Goal: Transaction & Acquisition: Purchase product/service

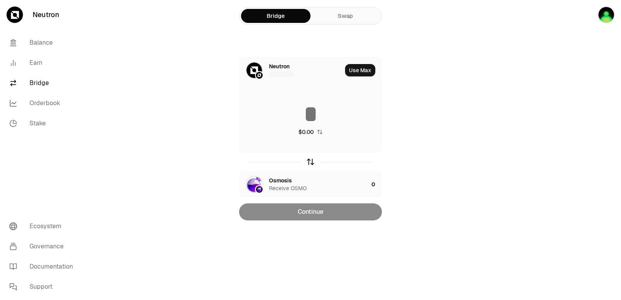
click at [310, 161] on icon "button" at bounding box center [310, 162] width 9 height 9
click at [279, 69] on div "Osmosis" at bounding box center [280, 66] width 23 height 8
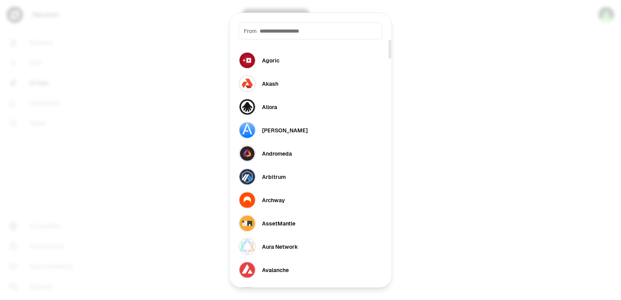
click at [281, 36] on div "From" at bounding box center [311, 30] width 144 height 17
click at [281, 32] on input at bounding box center [319, 31] width 118 height 8
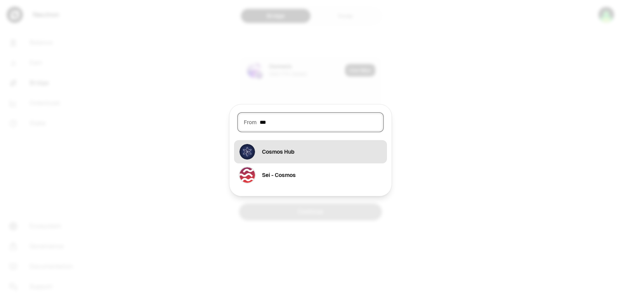
type input "***"
click at [290, 154] on div "Cosmos Hub" at bounding box center [278, 152] width 33 height 8
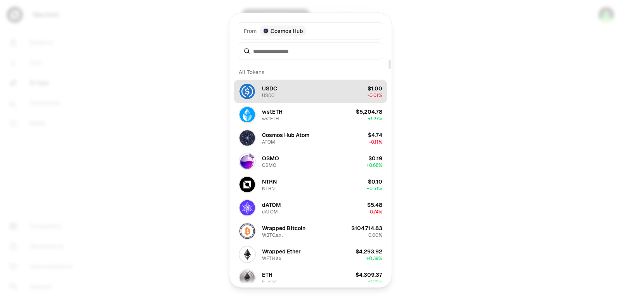
click at [277, 87] on div "USDC" at bounding box center [269, 88] width 15 height 8
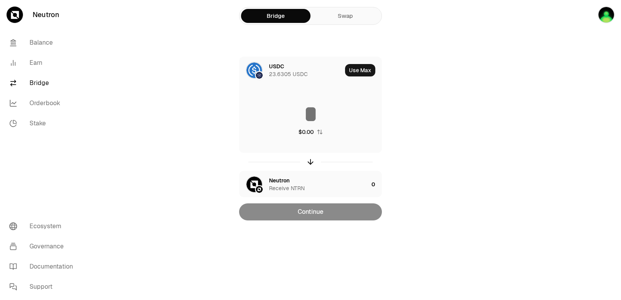
drag, startPoint x: 311, startPoint y: 164, endPoint x: 302, endPoint y: 156, distance: 12.4
click at [311, 165] on icon "button" at bounding box center [310, 162] width 9 height 9
click at [279, 64] on div "Neutron" at bounding box center [279, 66] width 21 height 8
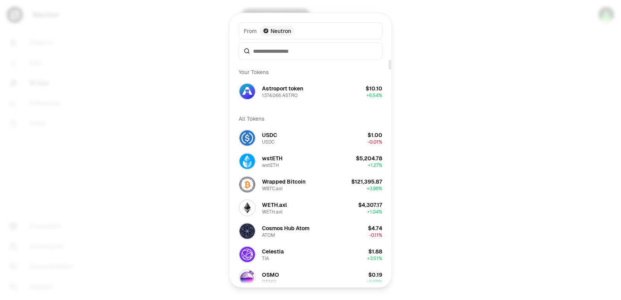
click at [284, 71] on div "Your Tokens" at bounding box center [310, 72] width 153 height 16
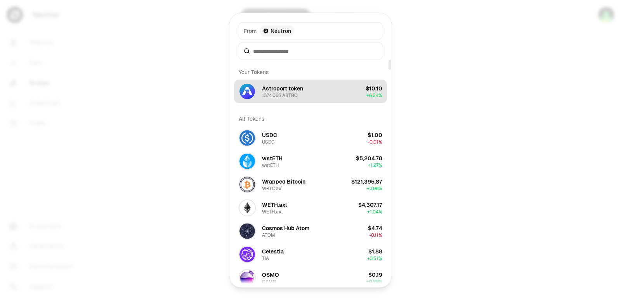
click at [282, 88] on div "Astroport token" at bounding box center [282, 88] width 41 height 8
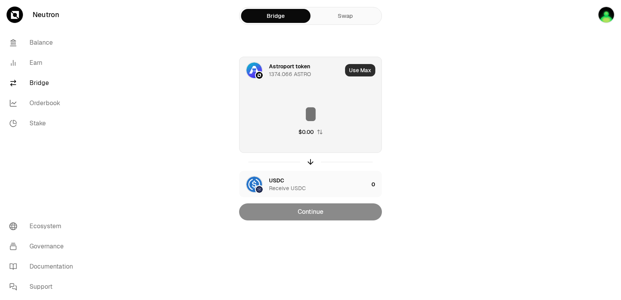
click at [356, 72] on button "Use Max" at bounding box center [360, 70] width 30 height 12
type input "**********"
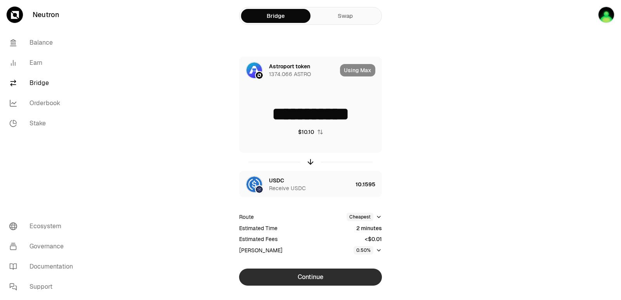
click at [304, 278] on button "Continue" at bounding box center [310, 277] width 143 height 17
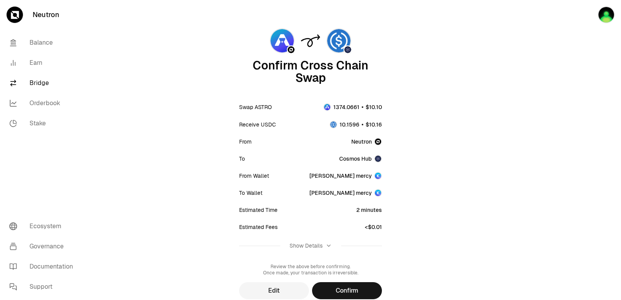
scroll to position [64, 0]
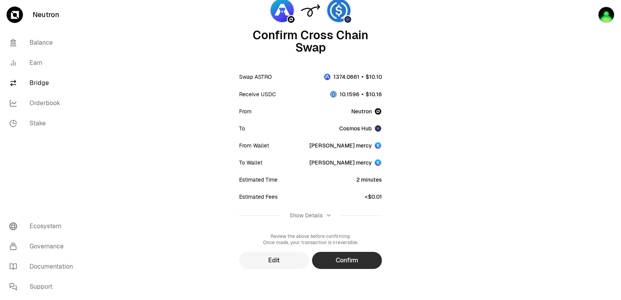
click at [357, 259] on button "Confirm" at bounding box center [347, 260] width 70 height 17
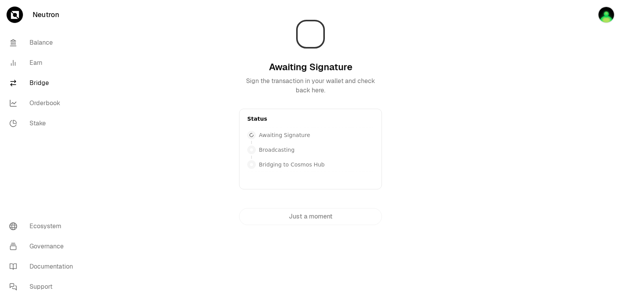
scroll to position [0, 0]
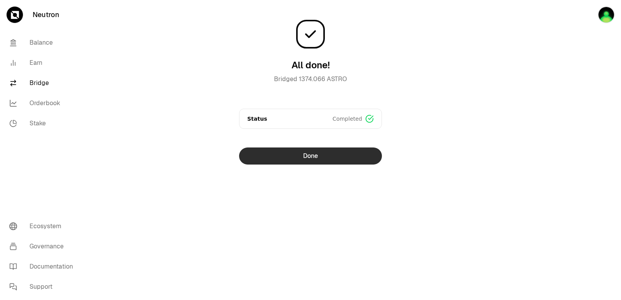
click at [317, 154] on button "Done" at bounding box center [310, 155] width 143 height 17
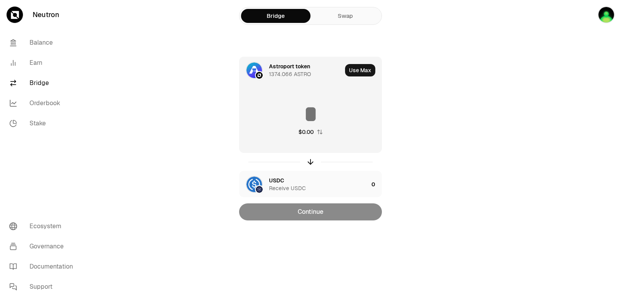
click at [286, 65] on div "Astroport token" at bounding box center [289, 66] width 41 height 8
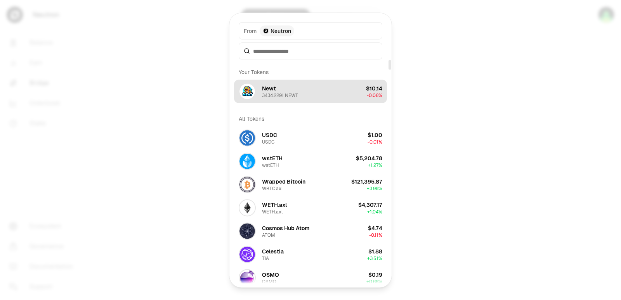
drag, startPoint x: 286, startPoint y: 90, endPoint x: 288, endPoint y: 97, distance: 7.9
click at [286, 90] on div "Newt 3434.2291 NEWT" at bounding box center [280, 91] width 36 height 14
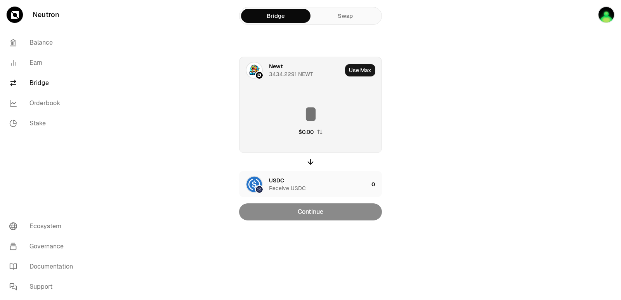
click at [355, 74] on button "Use Max" at bounding box center [360, 70] width 30 height 12
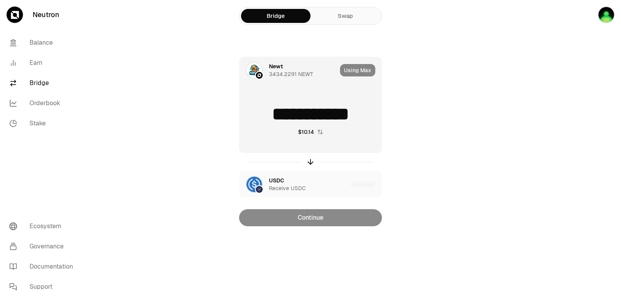
type input "**********"
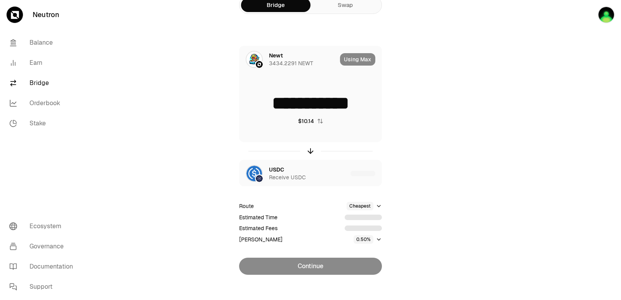
scroll to position [17, 0]
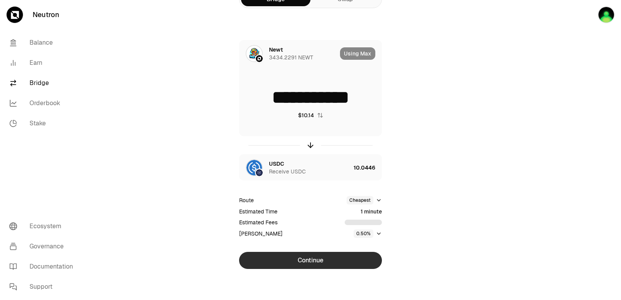
click at [306, 258] on button "Continue" at bounding box center [310, 260] width 143 height 17
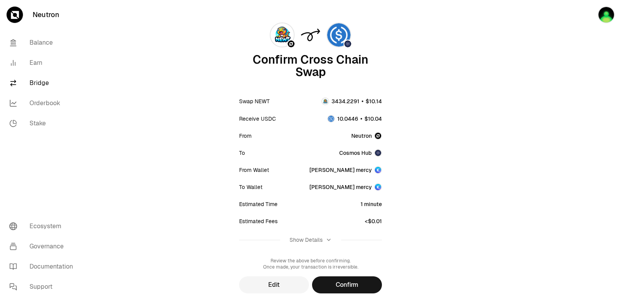
scroll to position [64, 0]
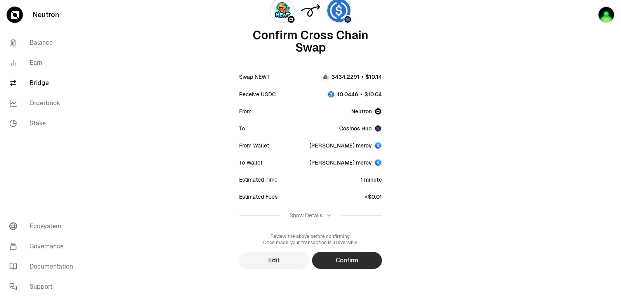
click at [361, 262] on button "Confirm" at bounding box center [347, 260] width 70 height 17
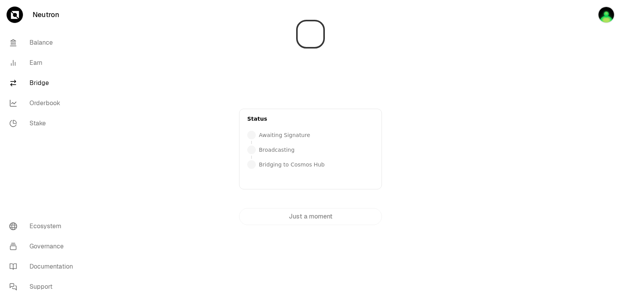
scroll to position [0, 0]
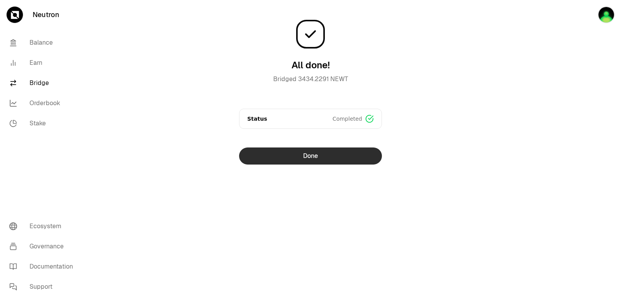
click at [301, 160] on button "Done" at bounding box center [310, 155] width 143 height 17
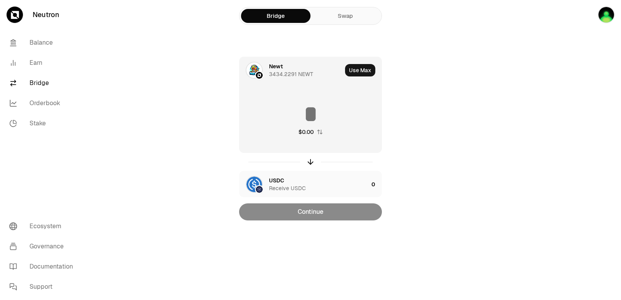
click at [283, 69] on div "Newt" at bounding box center [276, 66] width 14 height 8
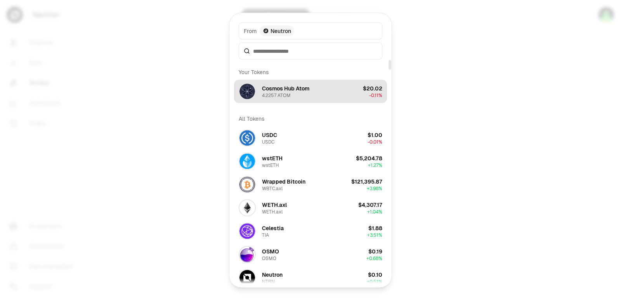
click at [279, 92] on div "4.2257 ATOM" at bounding box center [276, 95] width 29 height 6
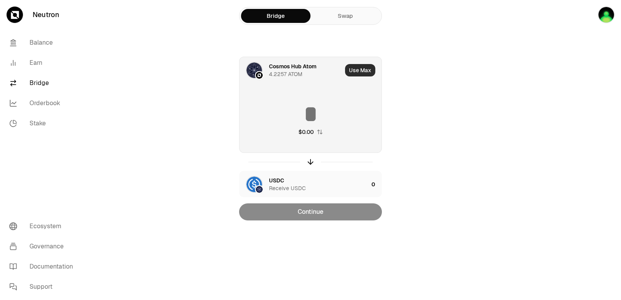
click at [356, 71] on button "Use Max" at bounding box center [360, 70] width 30 height 12
type input "********"
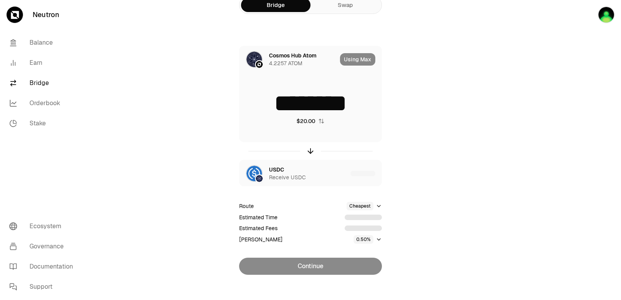
scroll to position [17, 0]
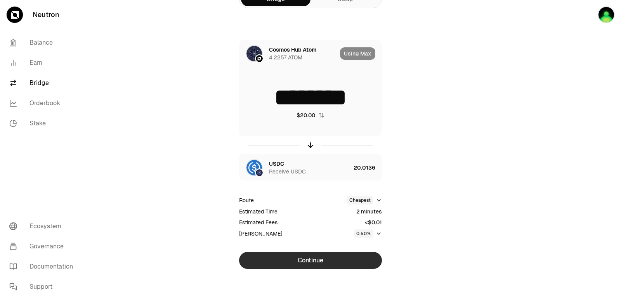
click at [324, 262] on button "Continue" at bounding box center [310, 260] width 143 height 17
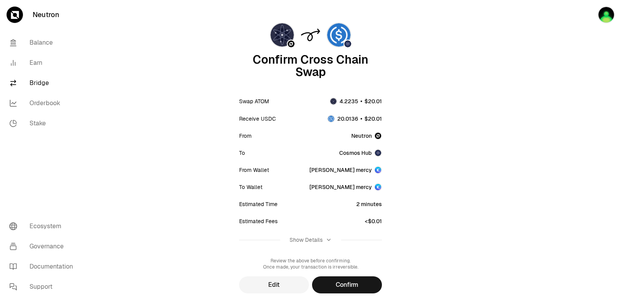
scroll to position [64, 0]
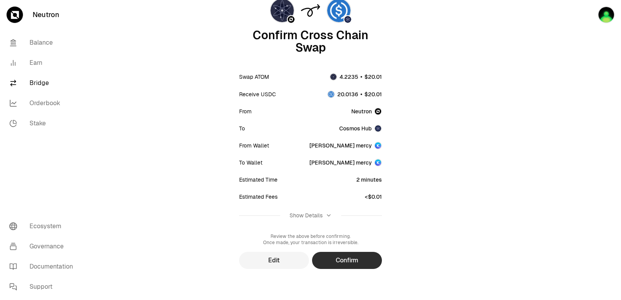
click at [323, 258] on button "Confirm" at bounding box center [347, 260] width 70 height 17
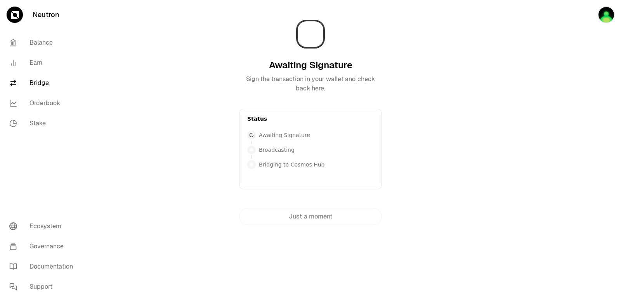
click at [587, 236] on div at bounding box center [577, 128] width 87 height 256
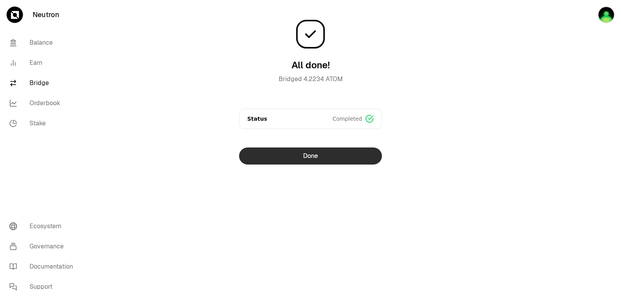
click at [304, 163] on button "Done" at bounding box center [310, 155] width 143 height 17
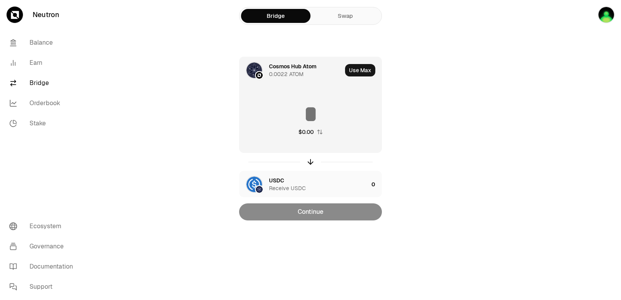
click at [307, 73] on div "Cosmos Hub Atom 0.0022 ATOM" at bounding box center [305, 70] width 73 height 16
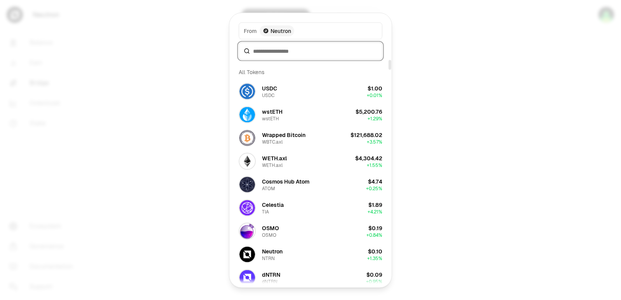
click at [281, 51] on input at bounding box center [315, 51] width 124 height 8
click at [527, 134] on div at bounding box center [310, 150] width 621 height 300
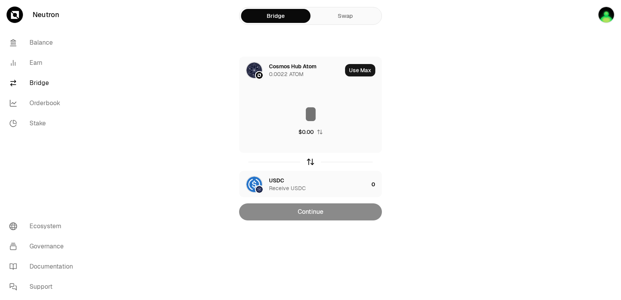
click at [313, 160] on icon "button" at bounding box center [310, 162] width 9 height 9
click at [274, 66] on div "USDC" at bounding box center [276, 66] width 15 height 8
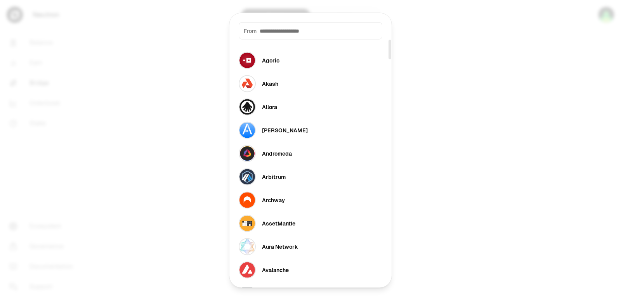
click at [274, 34] on input at bounding box center [319, 31] width 118 height 8
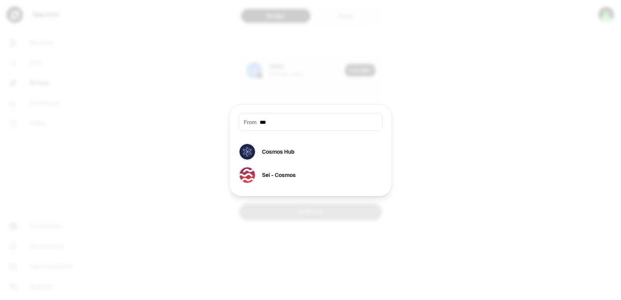
type input "***"
click at [447, 121] on div at bounding box center [310, 150] width 621 height 300
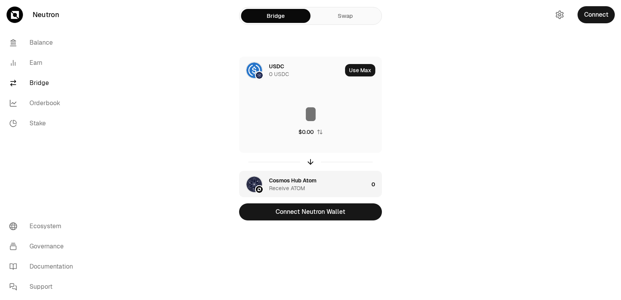
click at [297, 180] on div "Cosmos Hub Atom" at bounding box center [292, 181] width 47 height 8
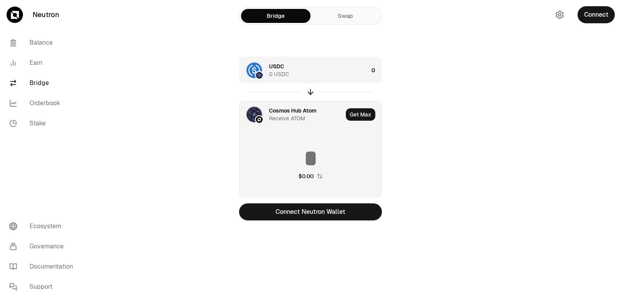
click at [284, 68] on div "USDC 0 USDC" at bounding box center [318, 70] width 99 height 16
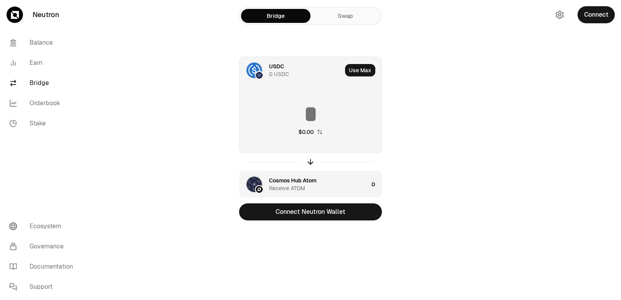
click at [284, 68] on div "USDC 0 USDC" at bounding box center [305, 70] width 73 height 16
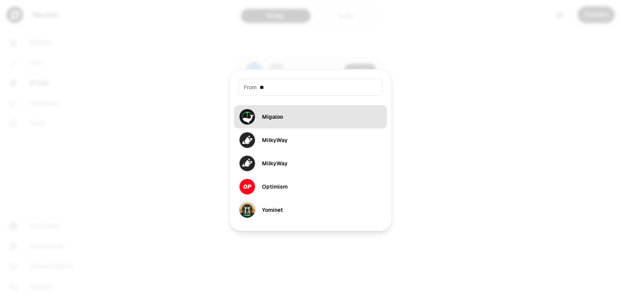
type input "**"
click at [280, 118] on div "Migaloo" at bounding box center [272, 117] width 21 height 8
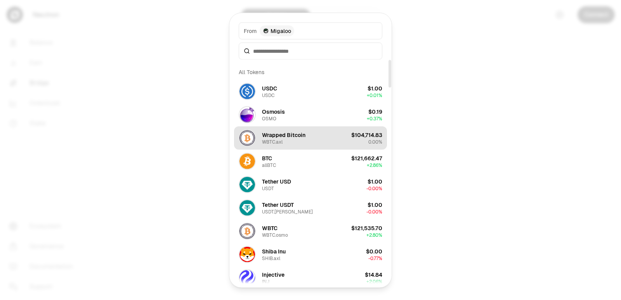
click at [280, 141] on div "WBTC.axl" at bounding box center [272, 142] width 21 height 6
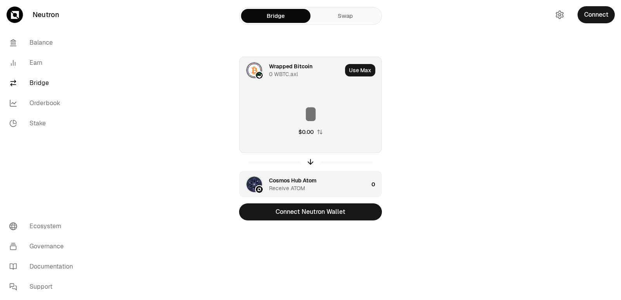
click at [303, 178] on div "Cosmos Hub Atom" at bounding box center [292, 181] width 47 height 8
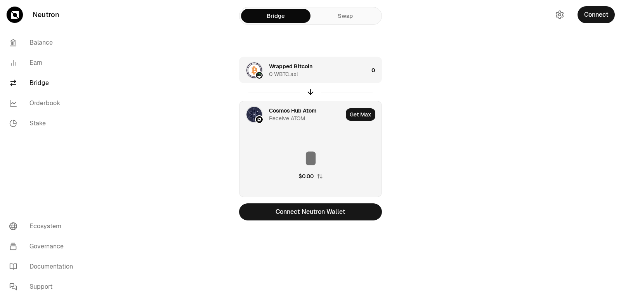
click at [285, 112] on div "Cosmos Hub Atom" at bounding box center [292, 111] width 47 height 8
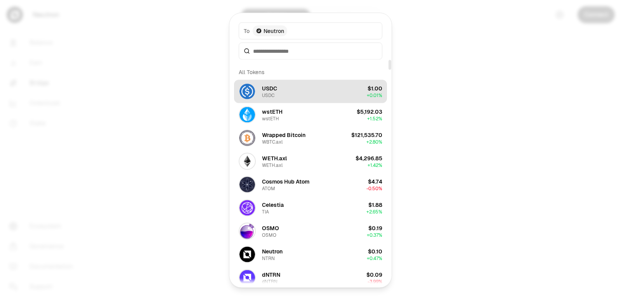
click at [289, 92] on button "USDC USDC $1.00 + 0.01%" at bounding box center [310, 91] width 153 height 23
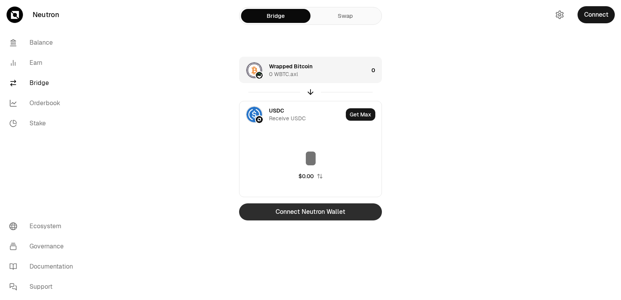
click at [307, 219] on button "Connect Neutron Wallet" at bounding box center [310, 211] width 143 height 17
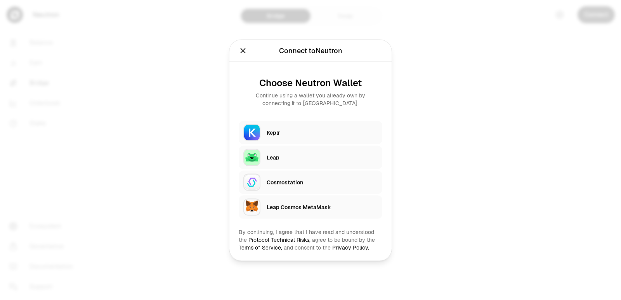
click at [297, 141] on div "Keplr" at bounding box center [325, 132] width 116 height 18
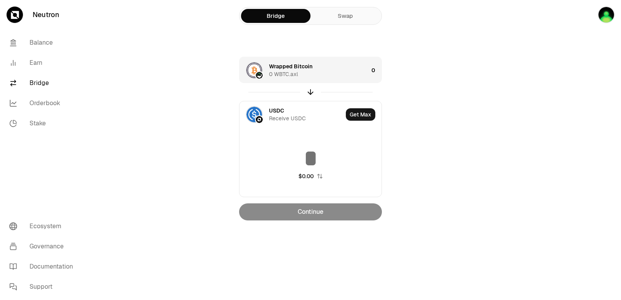
click at [319, 72] on div "Wrapped Bitcoin 0 WBTC.axl" at bounding box center [318, 70] width 99 height 16
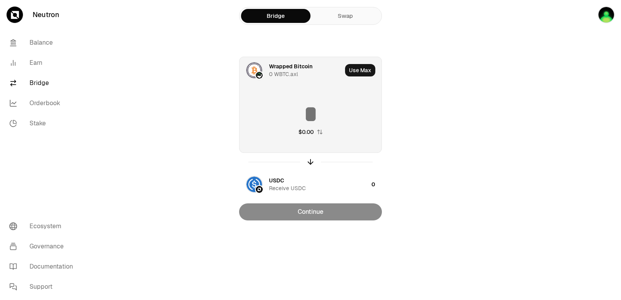
click at [296, 66] on div "Wrapped Bitcoin" at bounding box center [290, 66] width 43 height 8
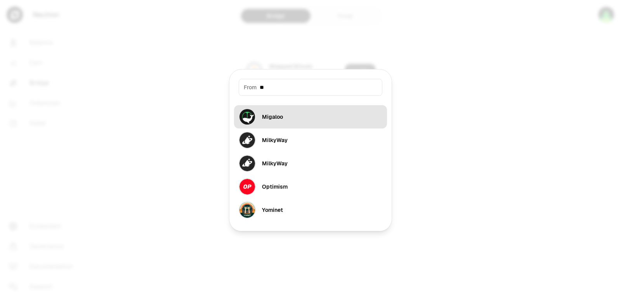
type input "**"
click at [282, 118] on div "Migaloo" at bounding box center [272, 117] width 21 height 8
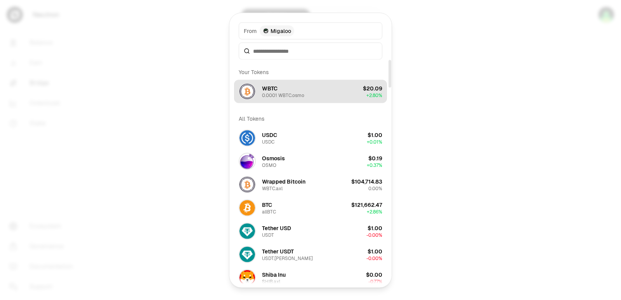
click at [288, 93] on div "0.0001 WBTC.osmo" at bounding box center [283, 95] width 42 height 6
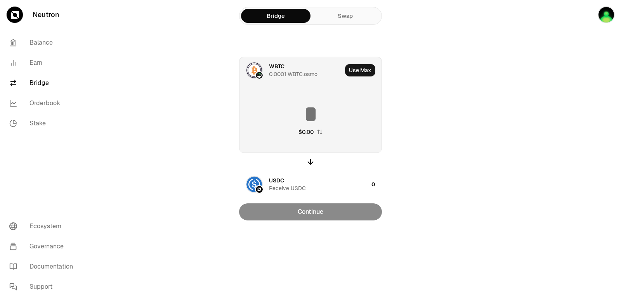
click at [359, 71] on button "Use Max" at bounding box center [360, 70] width 30 height 12
type input "**********"
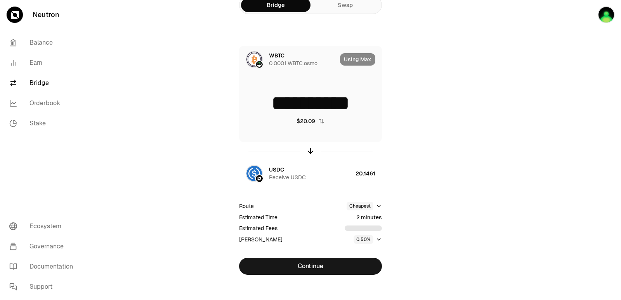
scroll to position [17, 0]
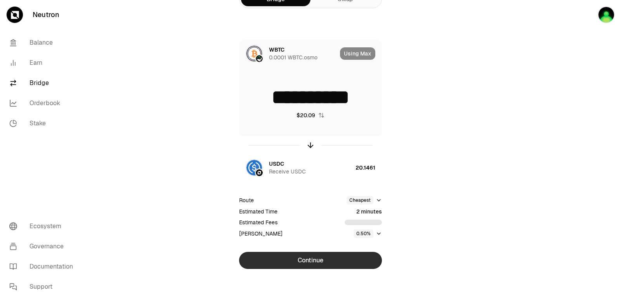
click at [316, 259] on button "Continue" at bounding box center [310, 260] width 143 height 17
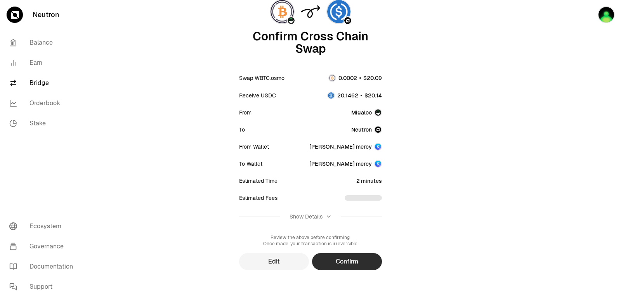
scroll to position [64, 0]
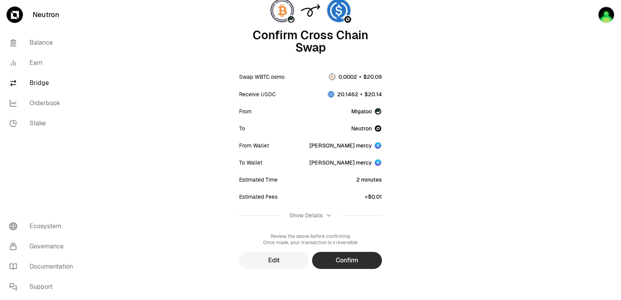
click at [349, 260] on button "Confirm" at bounding box center [347, 260] width 70 height 17
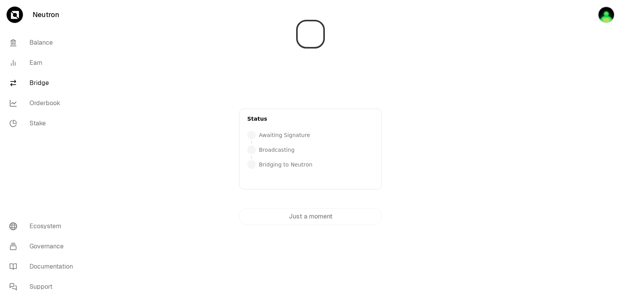
scroll to position [0, 0]
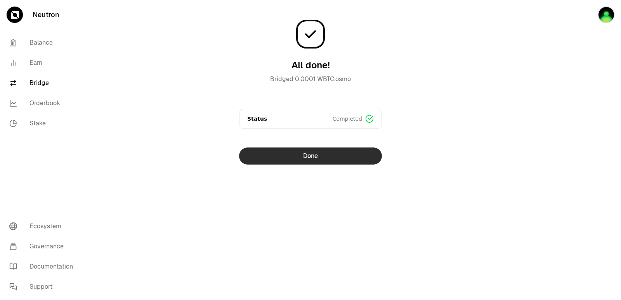
click at [303, 160] on button "Done" at bounding box center [310, 155] width 143 height 17
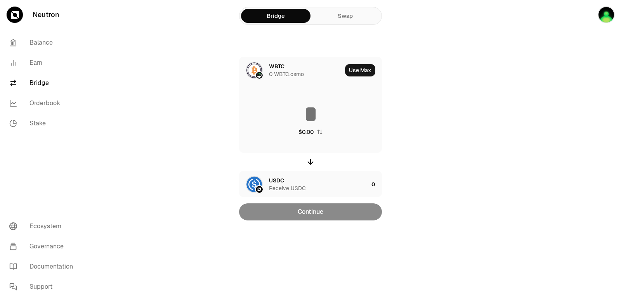
click at [310, 156] on div at bounding box center [310, 162] width 143 height 18
click at [310, 163] on icon "button" at bounding box center [310, 162] width 9 height 9
click at [278, 180] on div "WBTC" at bounding box center [277, 181] width 16 height 8
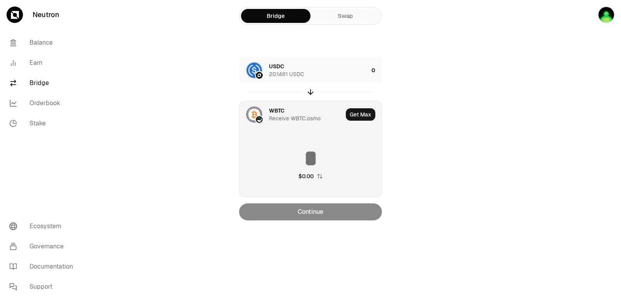
click at [276, 113] on div "WBTC" at bounding box center [277, 111] width 16 height 8
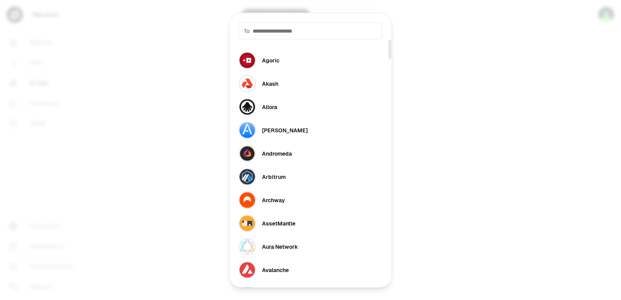
click at [268, 27] on input at bounding box center [315, 31] width 125 height 8
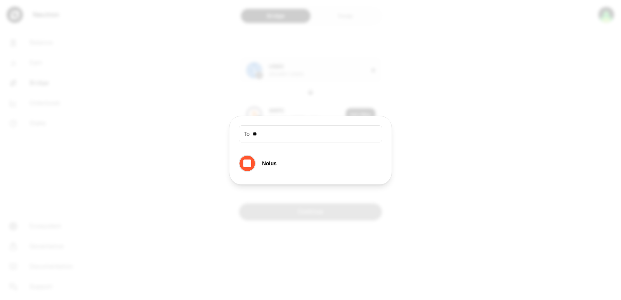
type input "*"
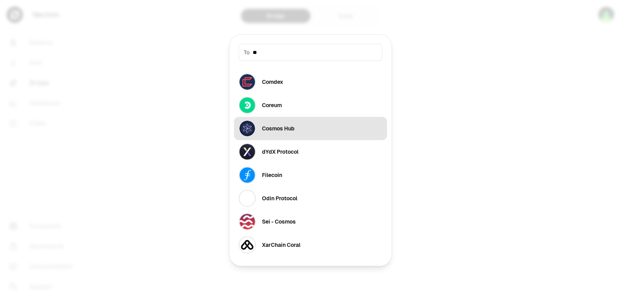
type input "**"
click at [274, 135] on div "Cosmos Hub" at bounding box center [267, 128] width 56 height 17
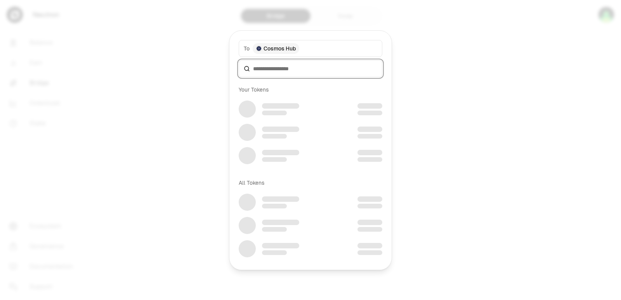
click at [272, 72] on input at bounding box center [315, 69] width 124 height 8
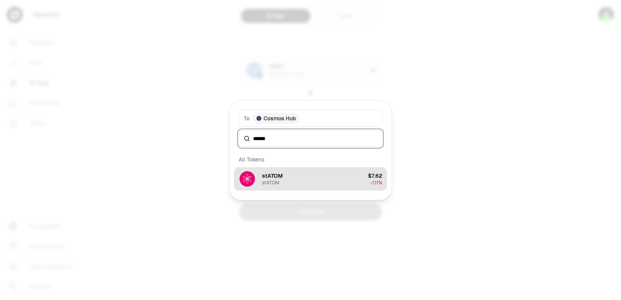
type input "******"
click at [277, 181] on div "stATOM" at bounding box center [270, 183] width 17 height 6
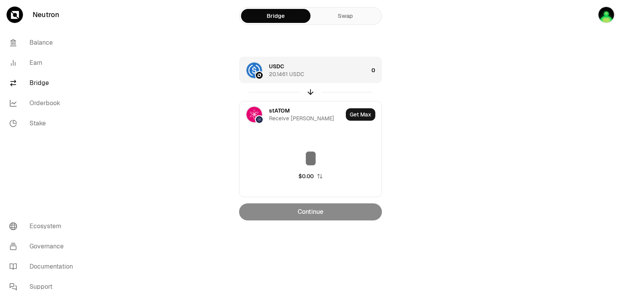
click at [282, 77] on div "20.1461 USDC" at bounding box center [286, 74] width 35 height 8
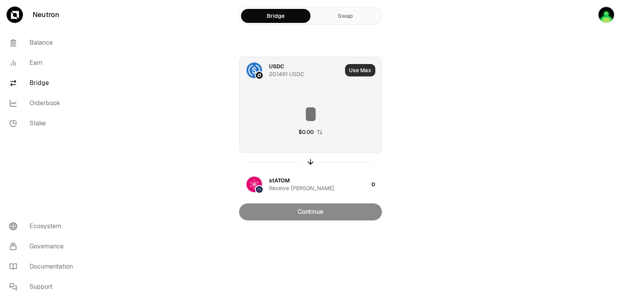
click at [365, 74] on button "Use Max" at bounding box center [360, 70] width 30 height 12
type input "*********"
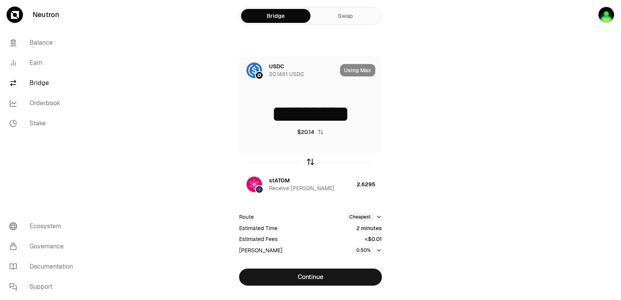
click at [309, 162] on icon "button" at bounding box center [310, 162] width 9 height 9
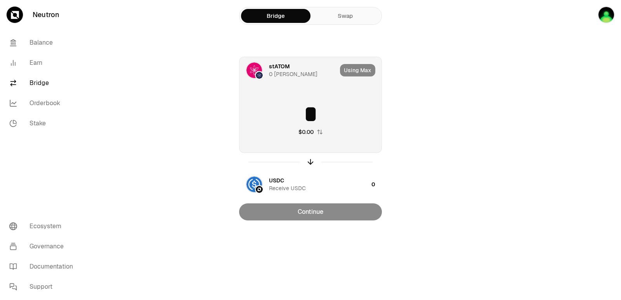
click at [300, 105] on input "*" at bounding box center [310, 113] width 142 height 23
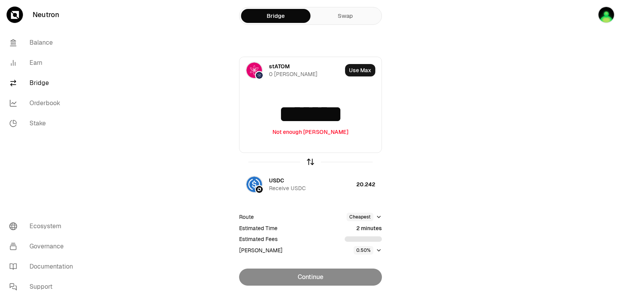
type input "*******"
click at [310, 163] on icon "button" at bounding box center [310, 162] width 9 height 9
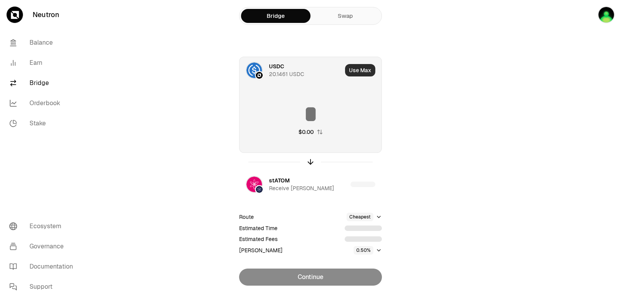
click at [355, 71] on button "Use Max" at bounding box center [360, 70] width 30 height 12
type input "*********"
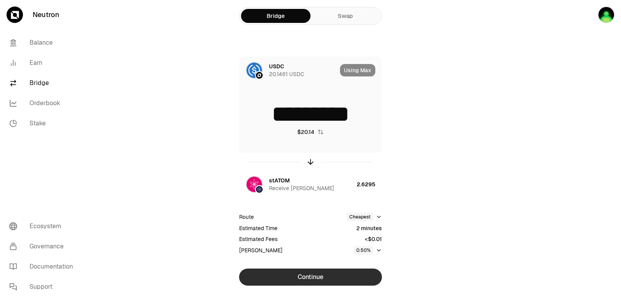
click at [313, 279] on button "Continue" at bounding box center [310, 277] width 143 height 17
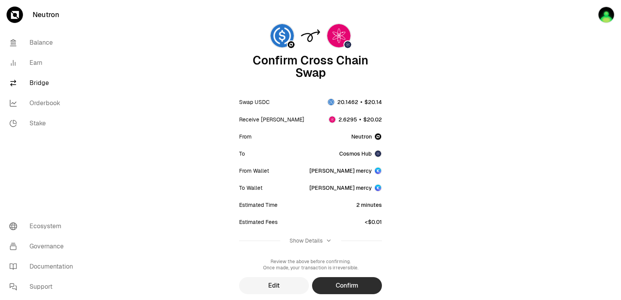
scroll to position [64, 0]
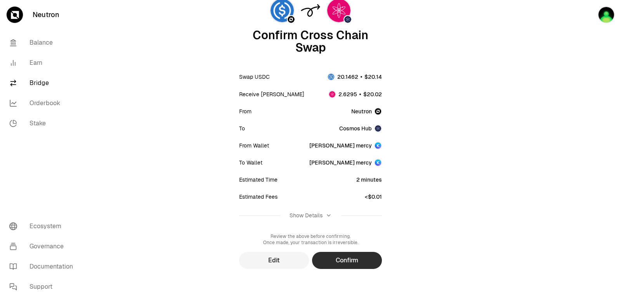
click at [352, 265] on button "Confirm" at bounding box center [347, 260] width 70 height 17
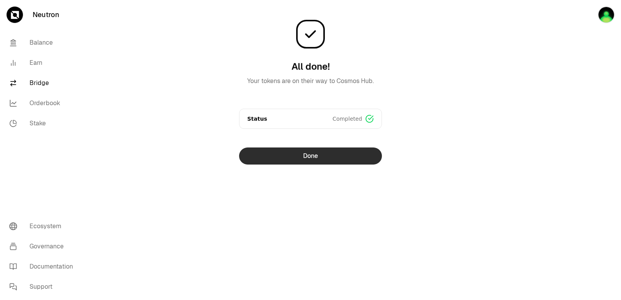
click at [295, 160] on button "Done" at bounding box center [310, 155] width 143 height 17
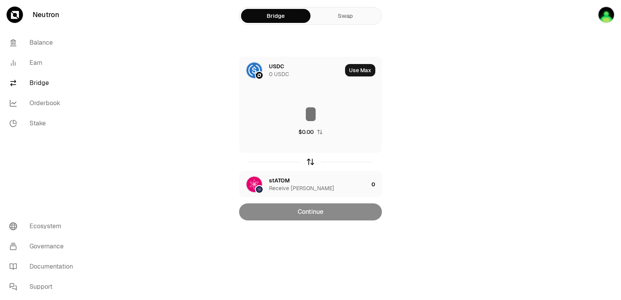
click at [307, 161] on icon "button" at bounding box center [310, 162] width 9 height 9
click at [356, 69] on button "Use Max" at bounding box center [360, 70] width 30 height 12
type input "********"
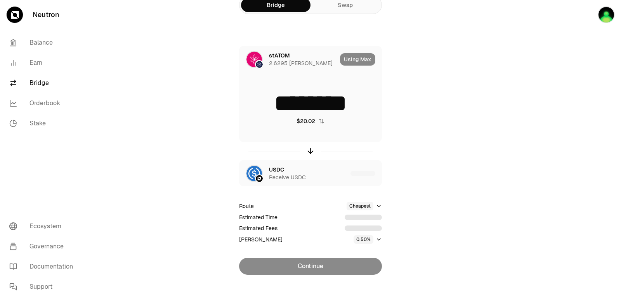
scroll to position [17, 0]
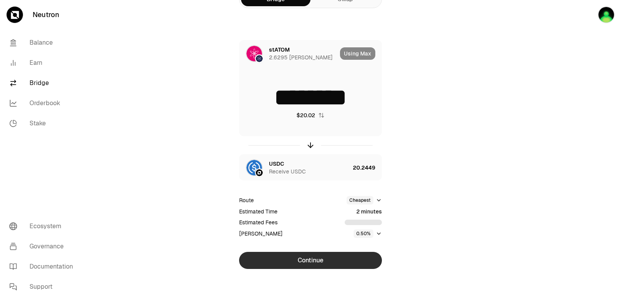
click at [316, 258] on button "Continue" at bounding box center [310, 260] width 143 height 17
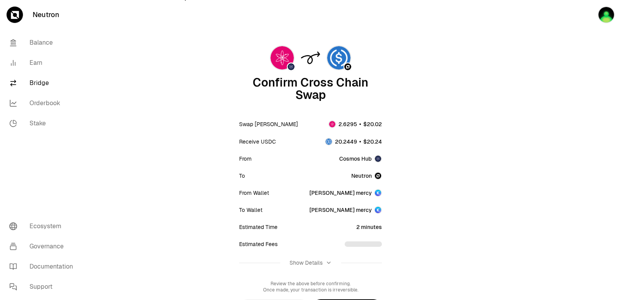
scroll to position [64, 0]
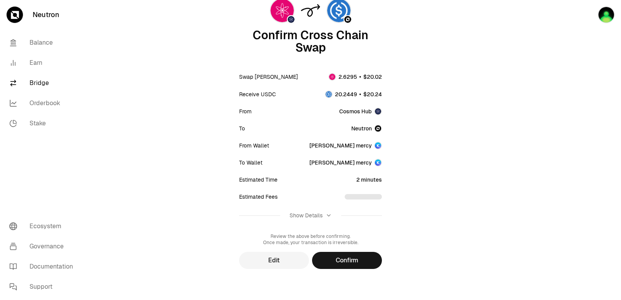
click at [340, 260] on button "Confirm" at bounding box center [347, 260] width 70 height 17
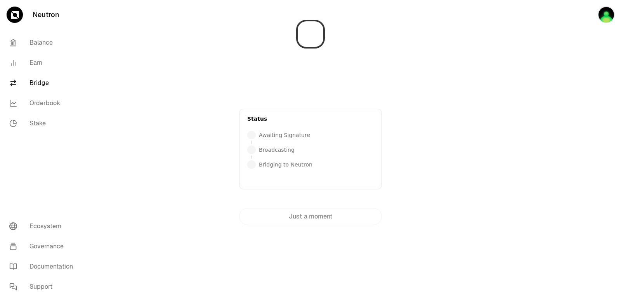
scroll to position [0, 0]
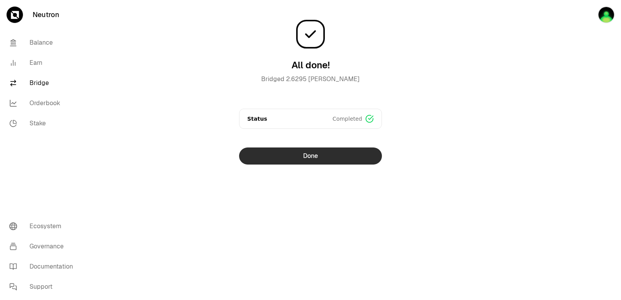
click at [305, 155] on button "Done" at bounding box center [310, 155] width 143 height 17
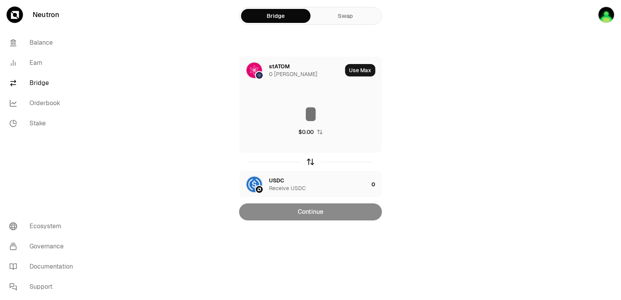
click at [312, 161] on icon "button" at bounding box center [310, 162] width 9 height 9
click at [279, 179] on div "stATOM" at bounding box center [279, 181] width 21 height 8
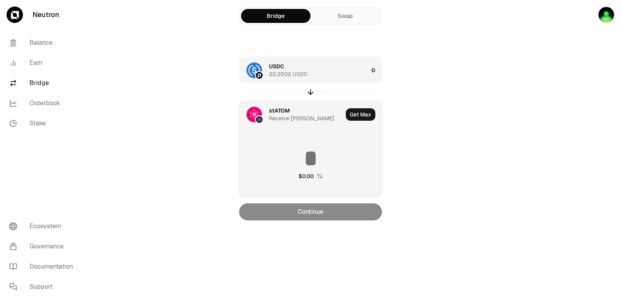
click at [316, 64] on div "USDC 20.2502 USDC" at bounding box center [318, 70] width 99 height 16
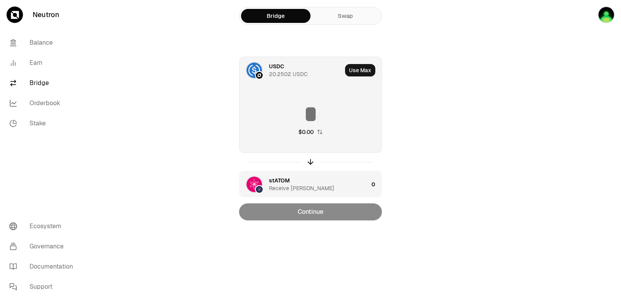
click at [304, 115] on input at bounding box center [310, 113] width 142 height 23
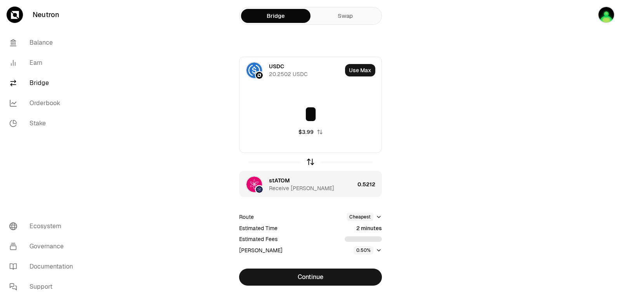
type input "*"
click at [311, 162] on icon "button" at bounding box center [310, 162] width 9 height 9
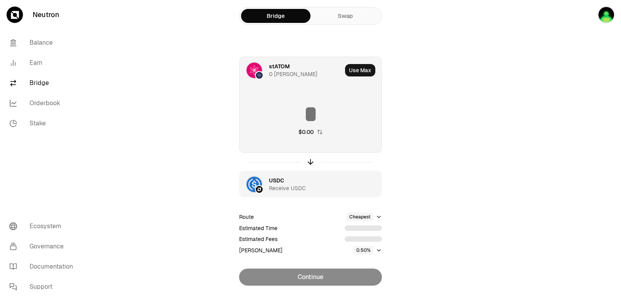
click at [304, 109] on input at bounding box center [310, 113] width 142 height 23
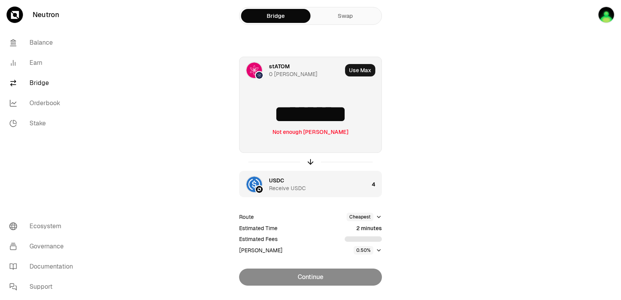
click at [364, 112] on input "********" at bounding box center [310, 113] width 142 height 23
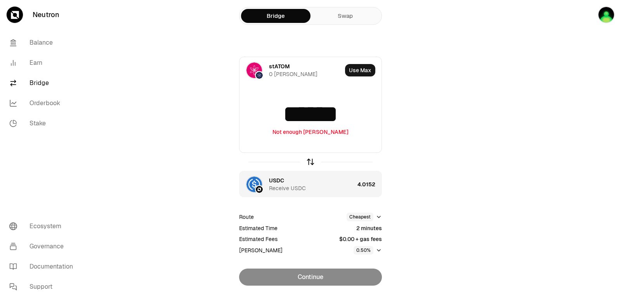
type input "******"
click at [312, 163] on icon "button" at bounding box center [310, 162] width 9 height 9
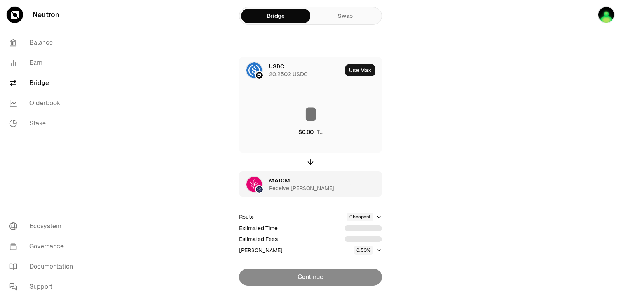
click at [292, 180] on div "[PERSON_NAME] Receive [PERSON_NAME]" at bounding box center [308, 185] width 78 height 16
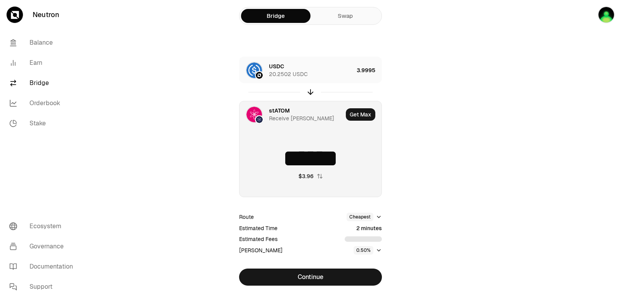
click at [280, 110] on div "stATOM" at bounding box center [279, 111] width 21 height 8
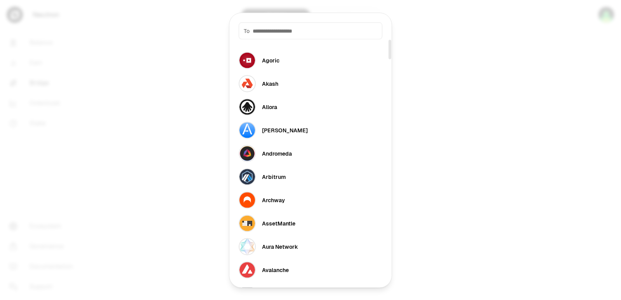
click at [277, 30] on input at bounding box center [315, 31] width 125 height 8
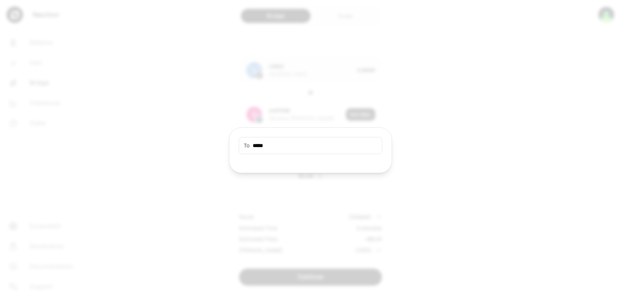
drag, startPoint x: 278, startPoint y: 146, endPoint x: 225, endPoint y: 147, distance: 52.8
click at [225, 147] on body "Neutron Balance Earn Bridge Orderbook Stake Ecosystem Governance Documentation …" at bounding box center [310, 158] width 621 height 317
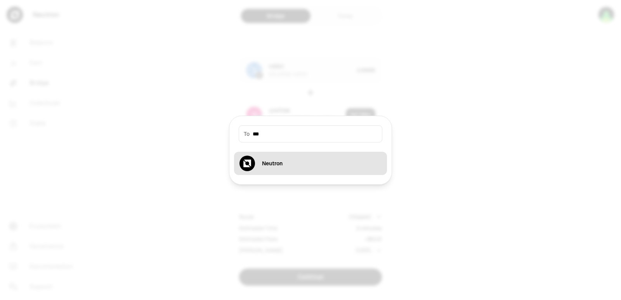
type input "***"
click at [274, 160] on div "Neutron" at bounding box center [272, 164] width 21 height 8
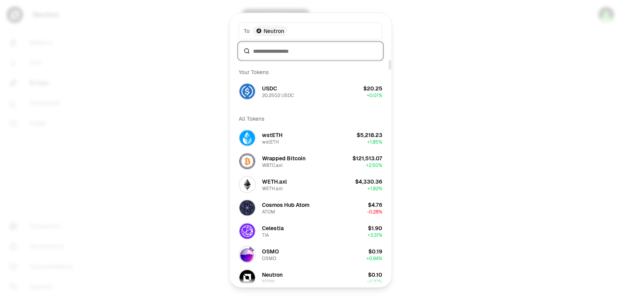
click at [279, 50] on input at bounding box center [315, 51] width 124 height 8
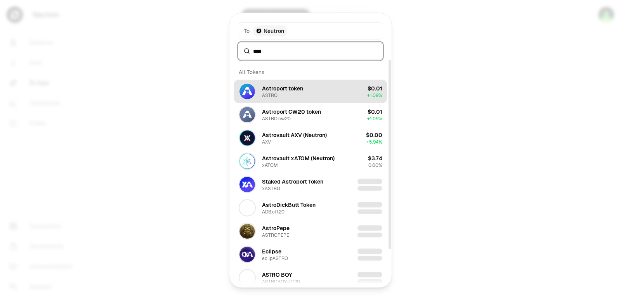
type input "****"
click at [282, 95] on div "Astroport token ASTRO" at bounding box center [282, 91] width 41 height 14
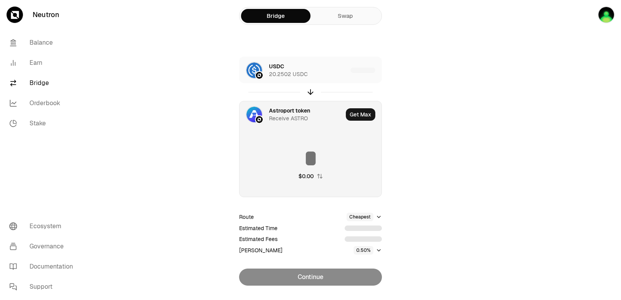
type input "**********"
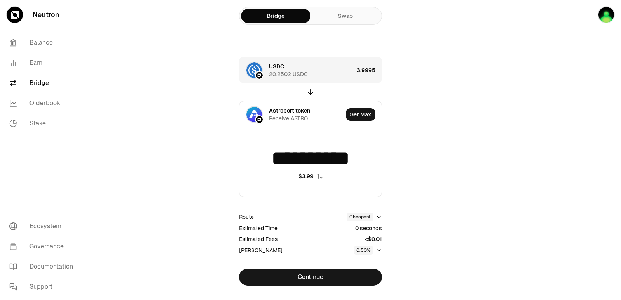
click at [316, 72] on div "USDC 20.2502 USDC" at bounding box center [311, 70] width 85 height 16
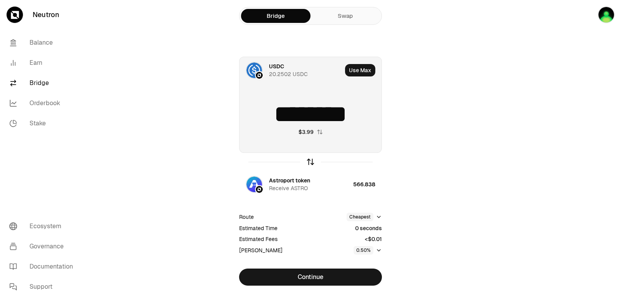
click at [307, 161] on icon "button" at bounding box center [310, 162] width 9 height 9
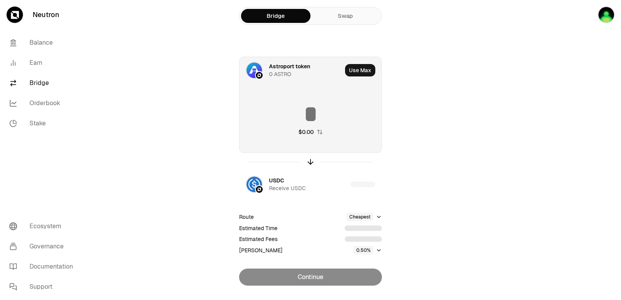
click at [308, 113] on input at bounding box center [310, 113] width 142 height 23
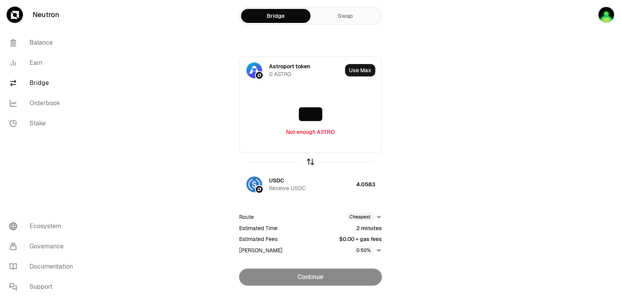
type input "***"
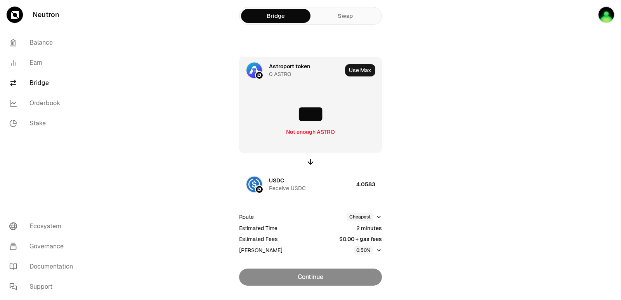
drag, startPoint x: 309, startPoint y: 161, endPoint x: 309, endPoint y: 152, distance: 9.3
click at [309, 162] on icon "button" at bounding box center [310, 163] width 5 height 2
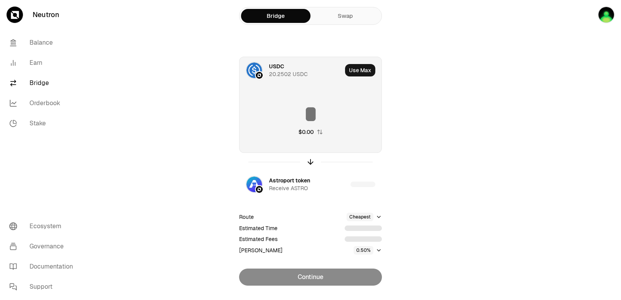
click at [324, 116] on input at bounding box center [310, 113] width 142 height 23
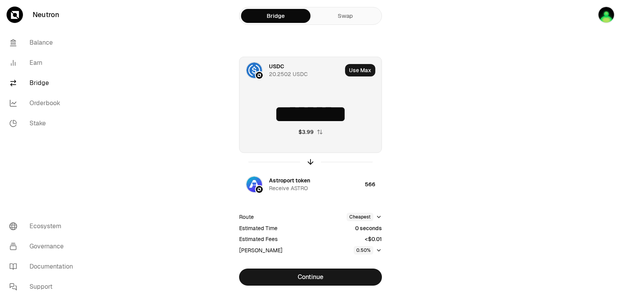
type input "********"
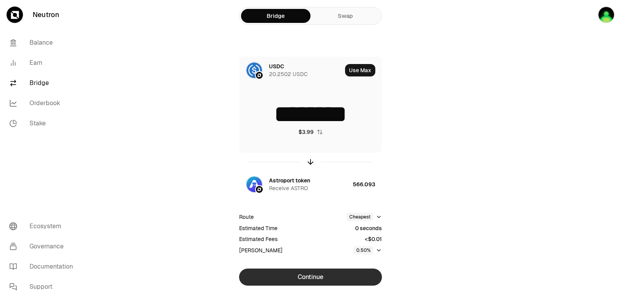
click at [303, 275] on button "Continue" at bounding box center [310, 277] width 143 height 17
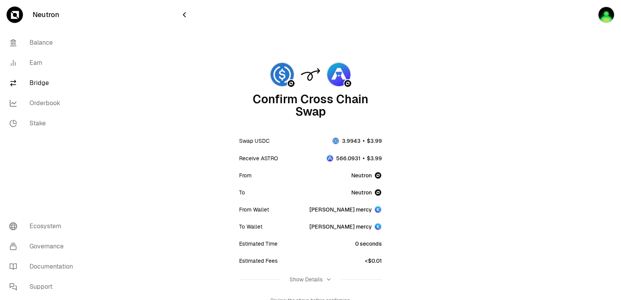
scroll to position [64, 0]
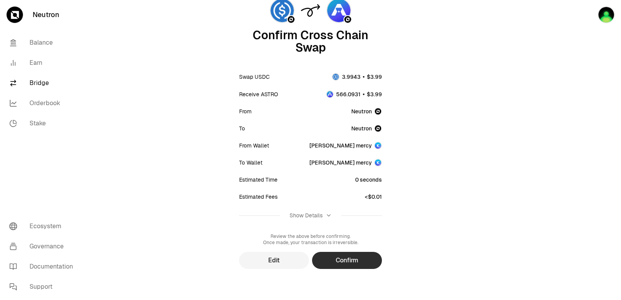
click at [342, 263] on button "Confirm" at bounding box center [347, 260] width 70 height 17
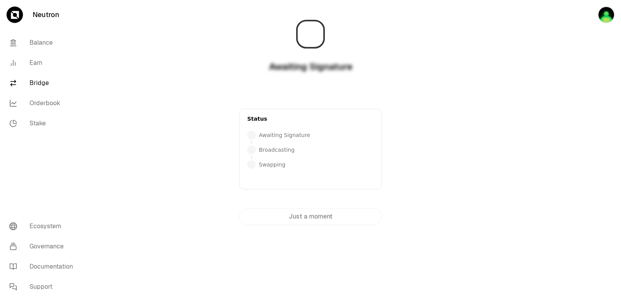
scroll to position [0, 0]
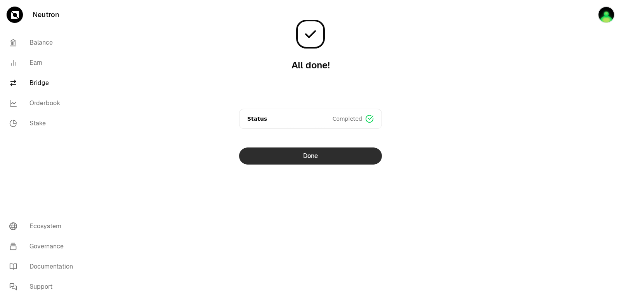
click at [314, 158] on button "Done" at bounding box center [310, 155] width 143 height 17
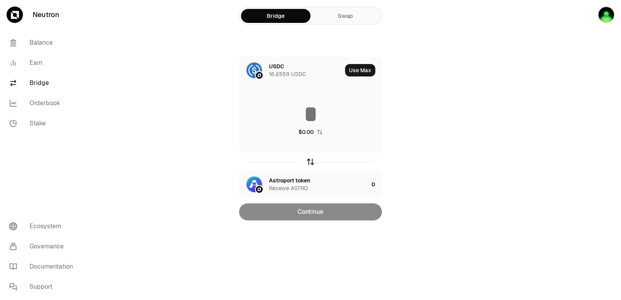
click at [312, 161] on icon "button" at bounding box center [310, 162] width 9 height 9
click at [356, 72] on button "Use Max" at bounding box center [360, 70] width 30 height 12
type input "**********"
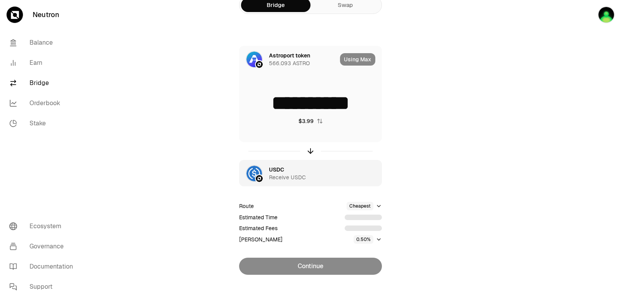
scroll to position [17, 0]
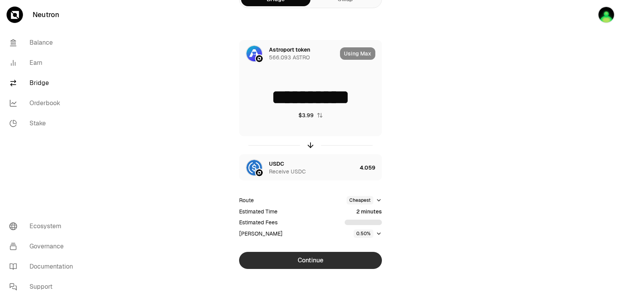
click at [315, 254] on button "Continue" at bounding box center [310, 260] width 143 height 17
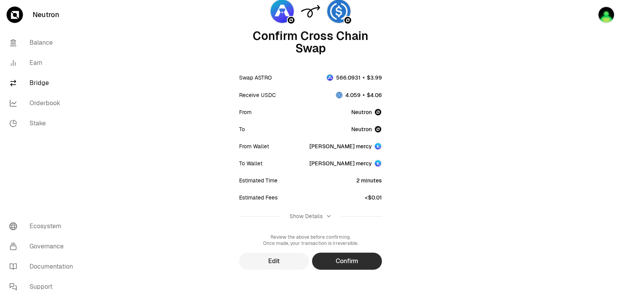
scroll to position [64, 0]
click at [356, 260] on button "Confirm" at bounding box center [347, 260] width 70 height 17
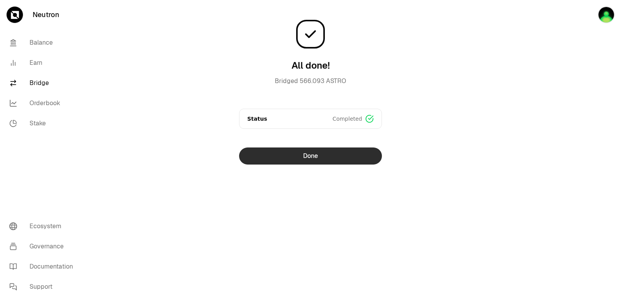
click at [326, 158] on button "Done" at bounding box center [310, 155] width 143 height 17
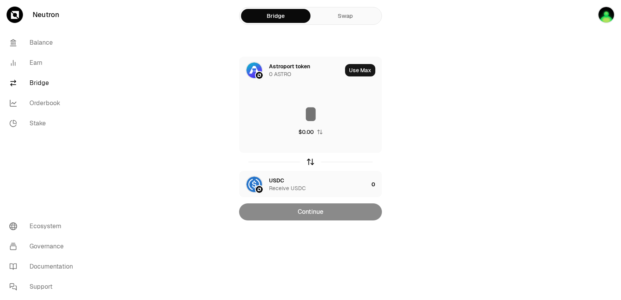
click at [310, 164] on icon "button" at bounding box center [310, 162] width 9 height 9
